Goal: Task Accomplishment & Management: Manage account settings

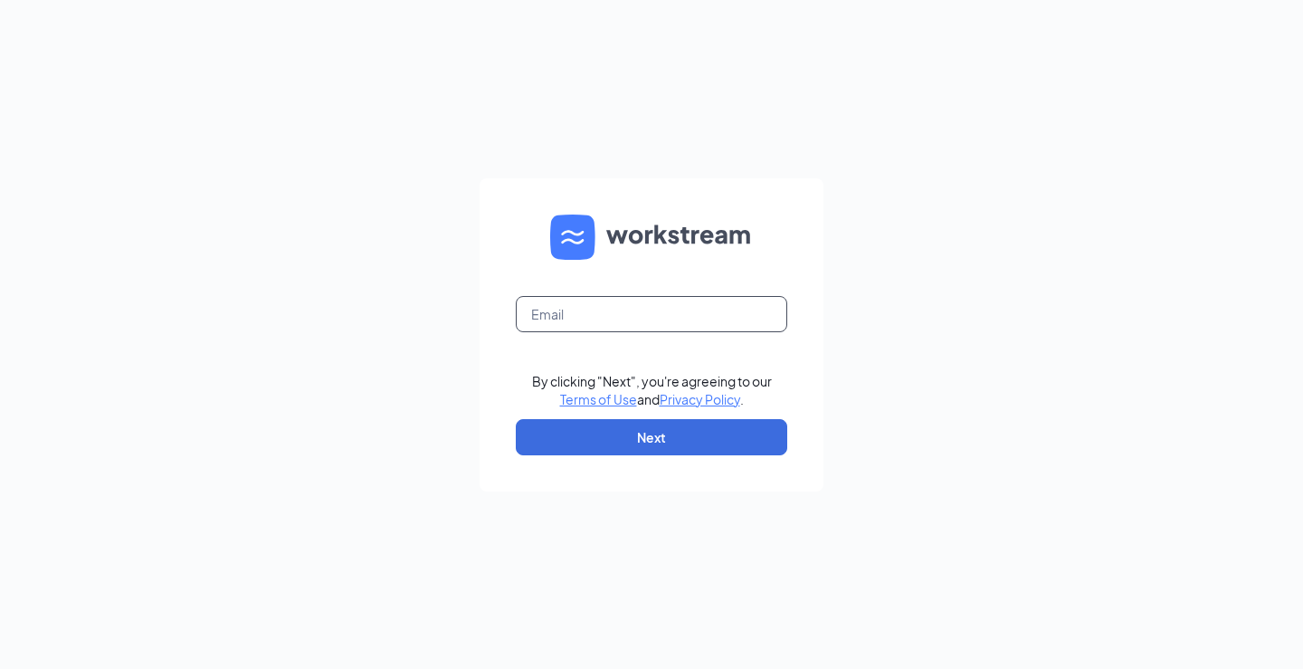
drag, startPoint x: 575, startPoint y: 328, endPoint x: 561, endPoint y: 324, distance: 14.9
click at [575, 328] on input "text" at bounding box center [651, 314] width 271 height 36
click at [561, 324] on input "text" at bounding box center [651, 314] width 271 height 36
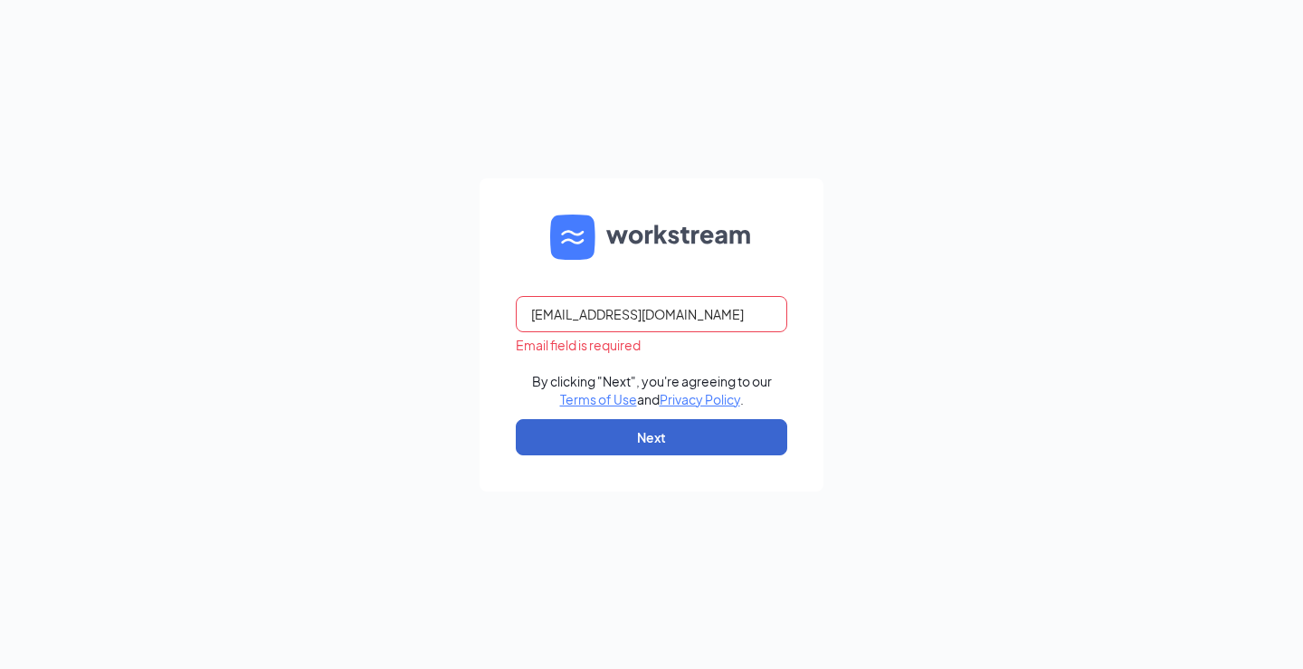
type input "rs027192@tacobell.com"
click at [618, 435] on button "Next" at bounding box center [651, 437] width 271 height 36
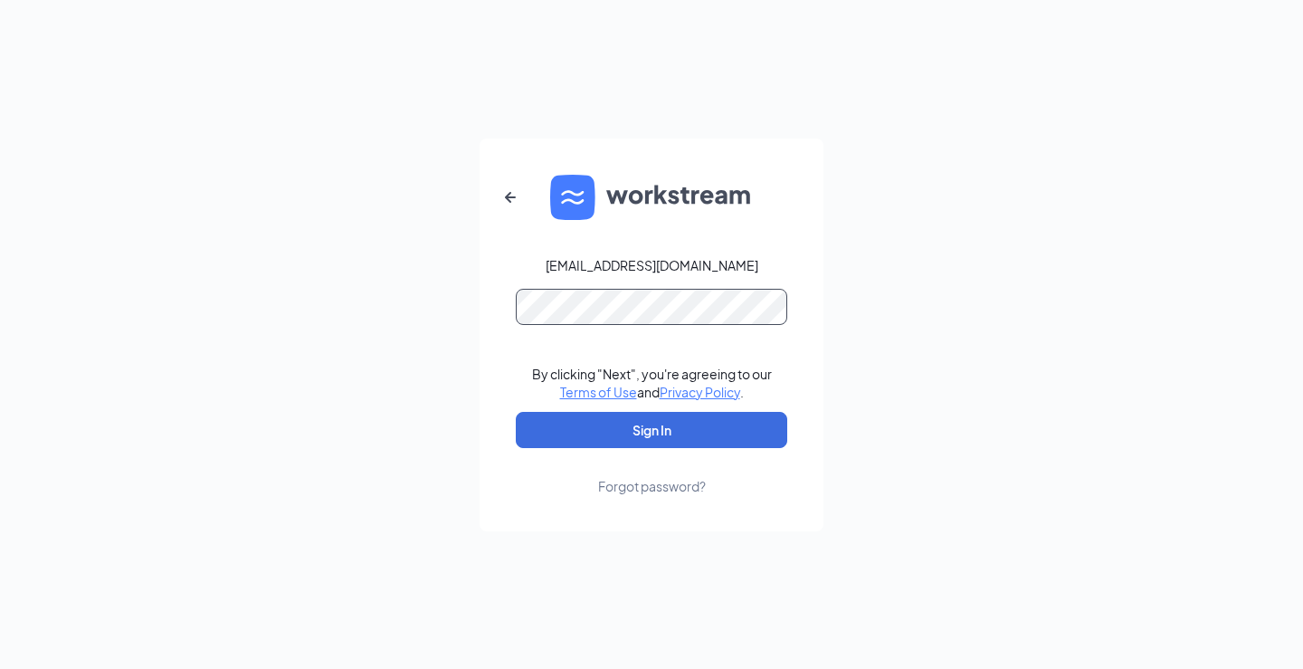
click at [516, 412] on button "Sign In" at bounding box center [651, 430] width 271 height 36
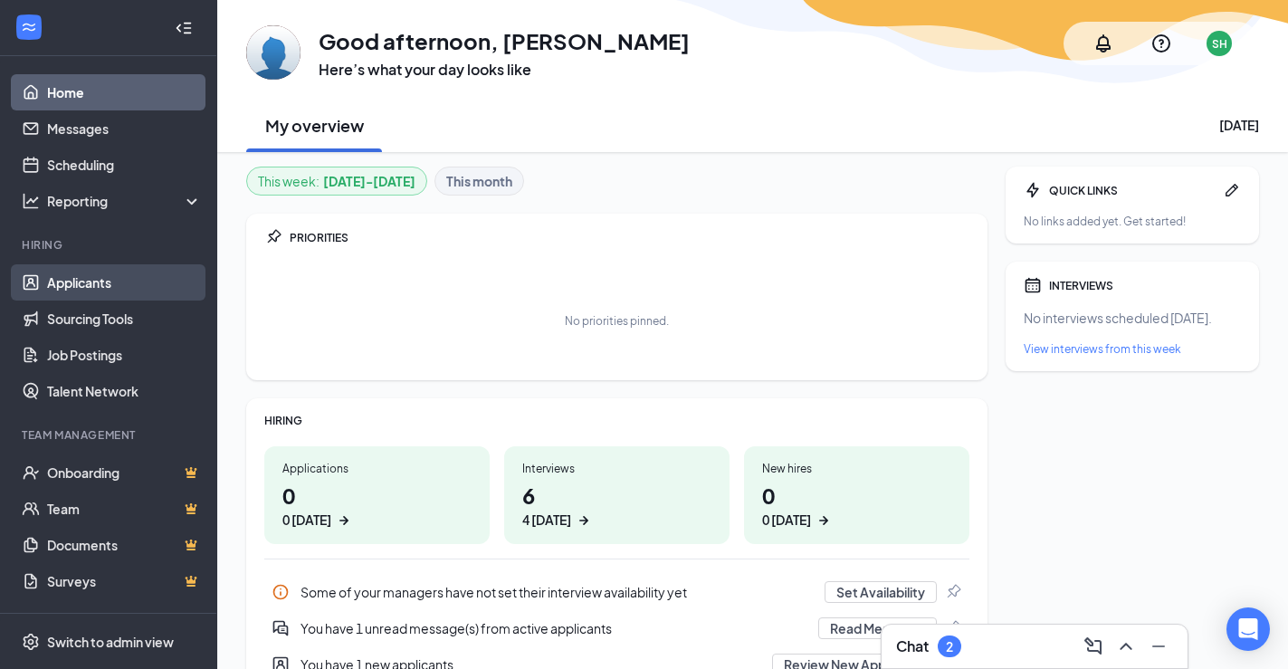
click at [106, 277] on link "Applicants" at bounding box center [124, 282] width 155 height 36
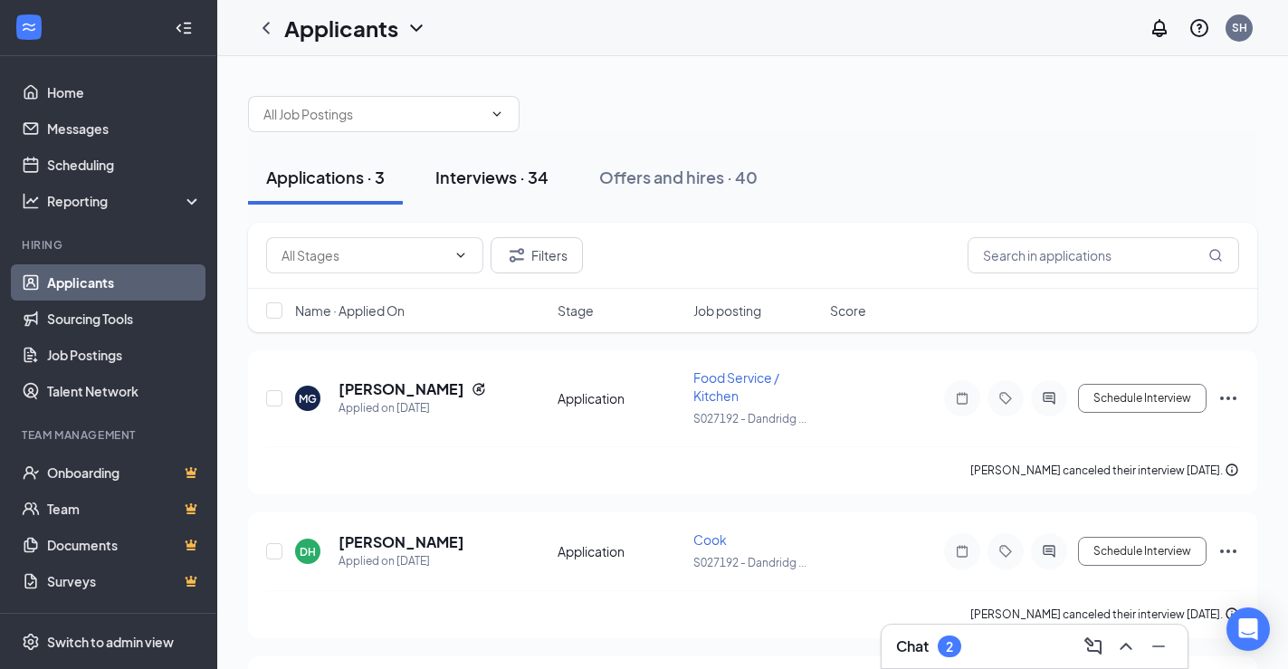
click at [526, 183] on div "Interviews · 34" at bounding box center [491, 177] width 113 height 23
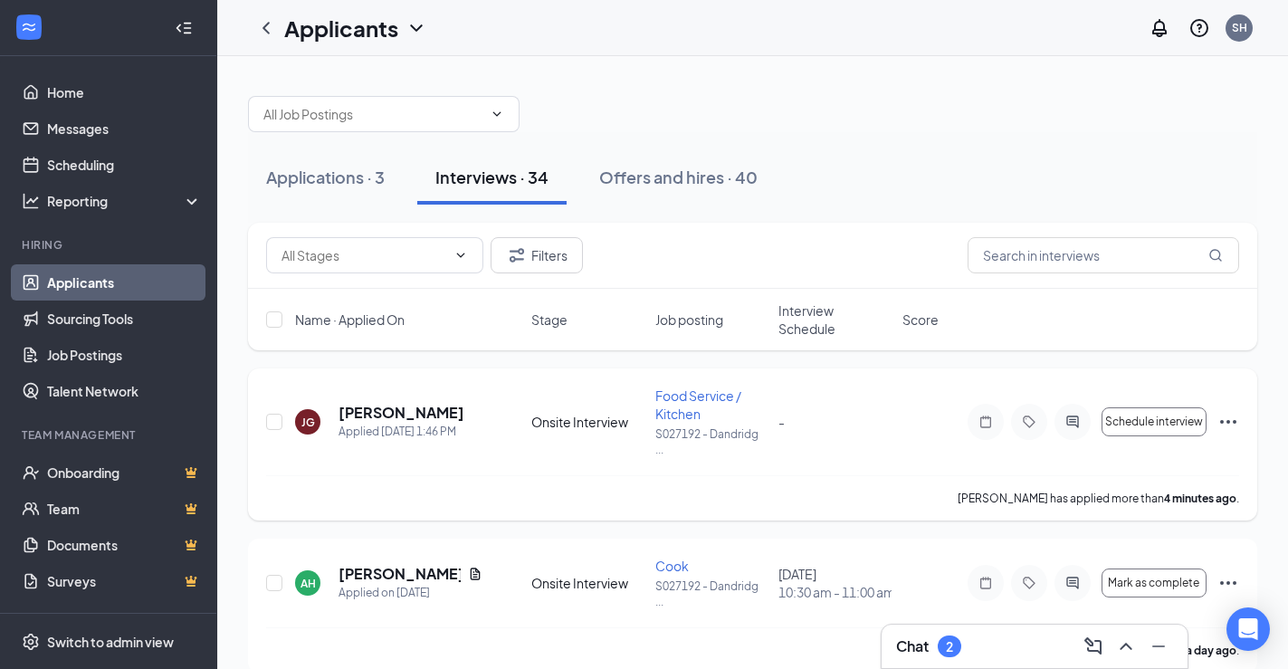
click at [1223, 417] on icon "Ellipses" at bounding box center [1228, 422] width 22 height 22
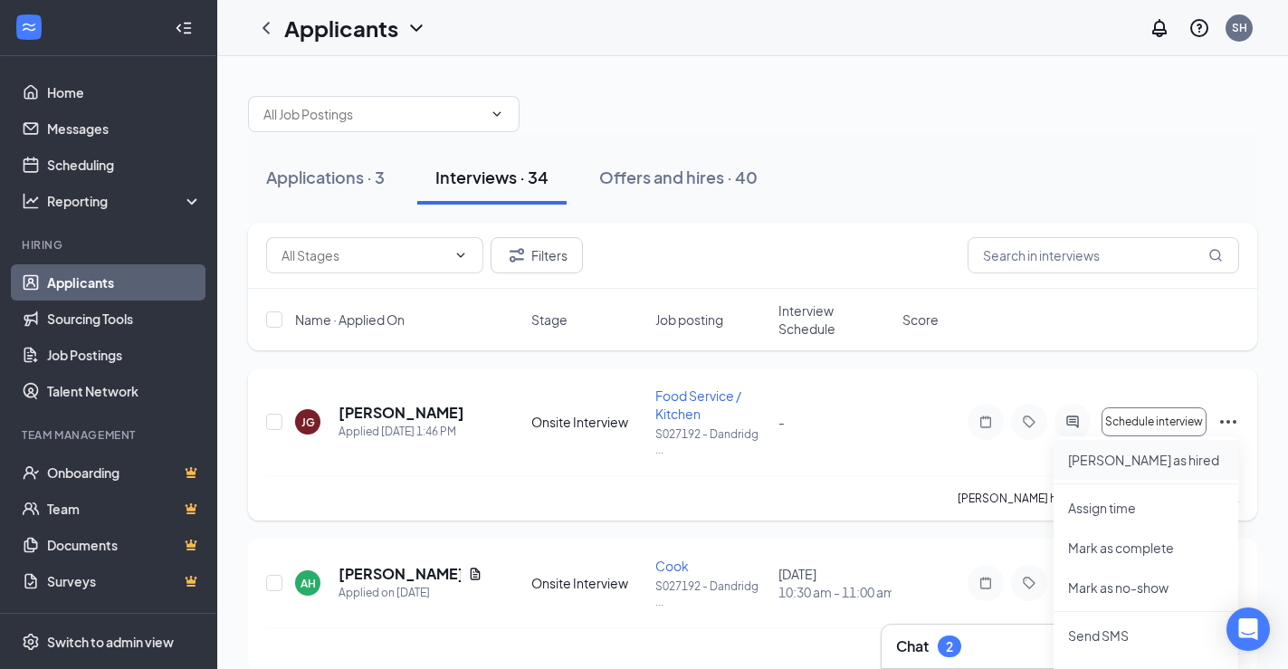
click at [1092, 455] on p "[PERSON_NAME] as hired" at bounding box center [1146, 460] width 156 height 18
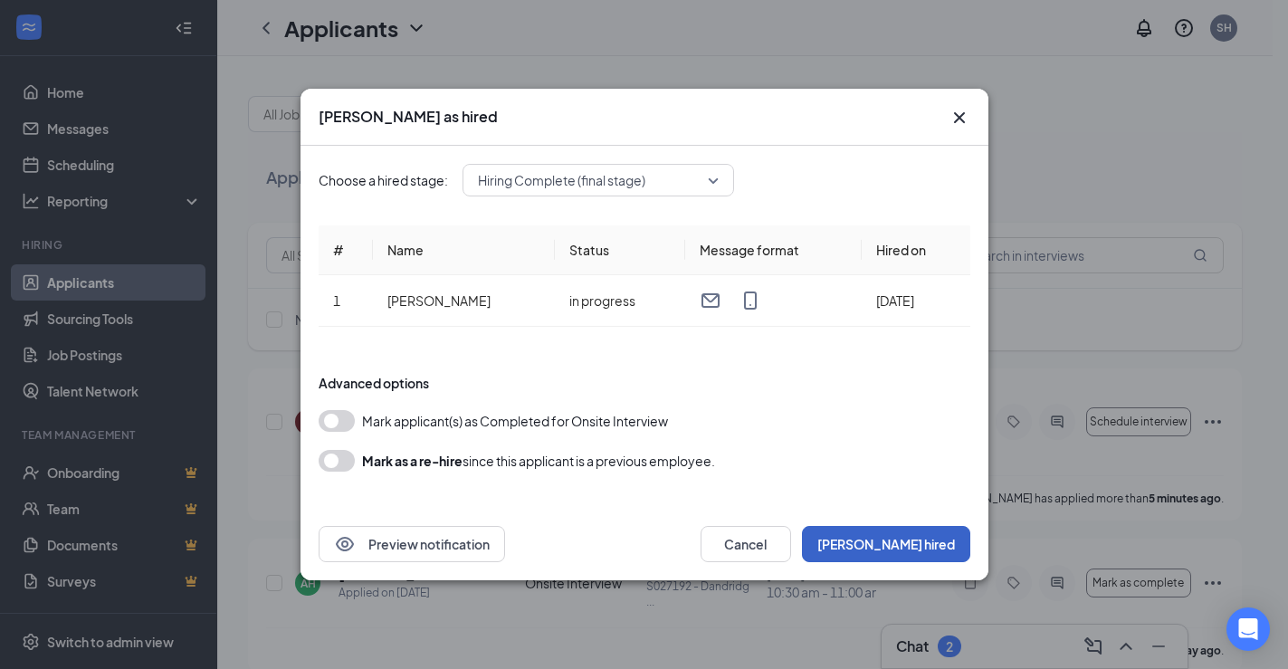
click at [918, 546] on button "[PERSON_NAME] hired" at bounding box center [886, 544] width 168 height 36
